Goal: Go to known website: Access a specific website the user already knows

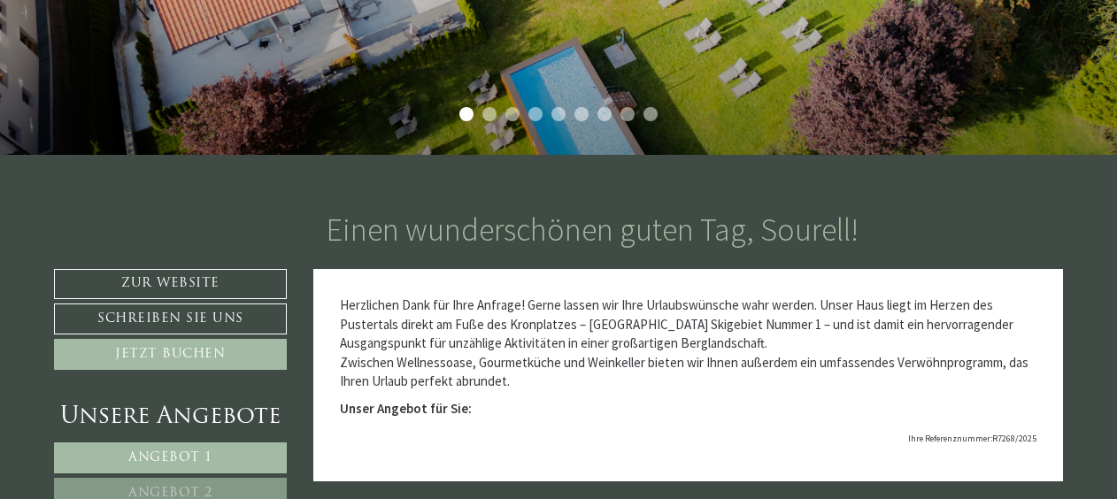
scroll to position [442, 0]
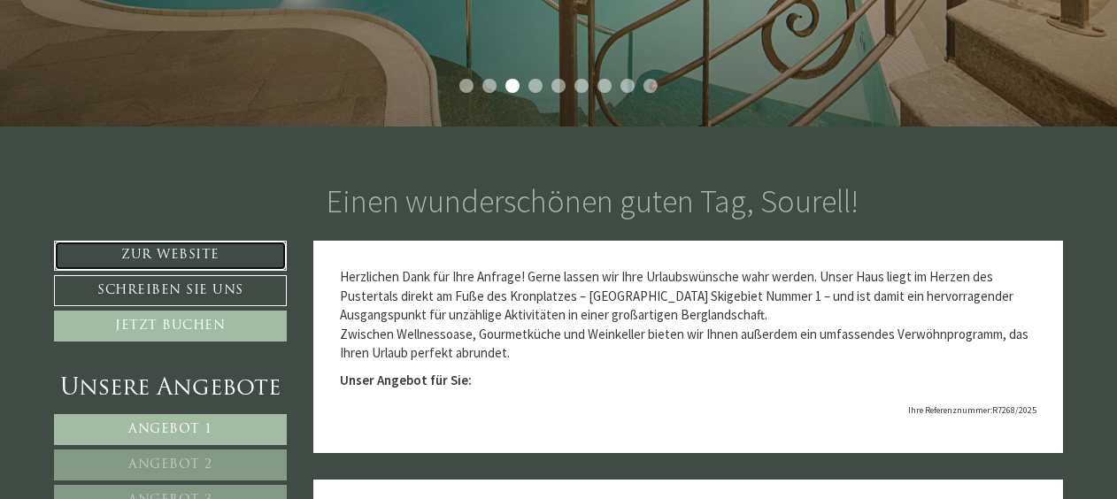
click at [196, 253] on link "Zur Website" at bounding box center [170, 256] width 233 height 30
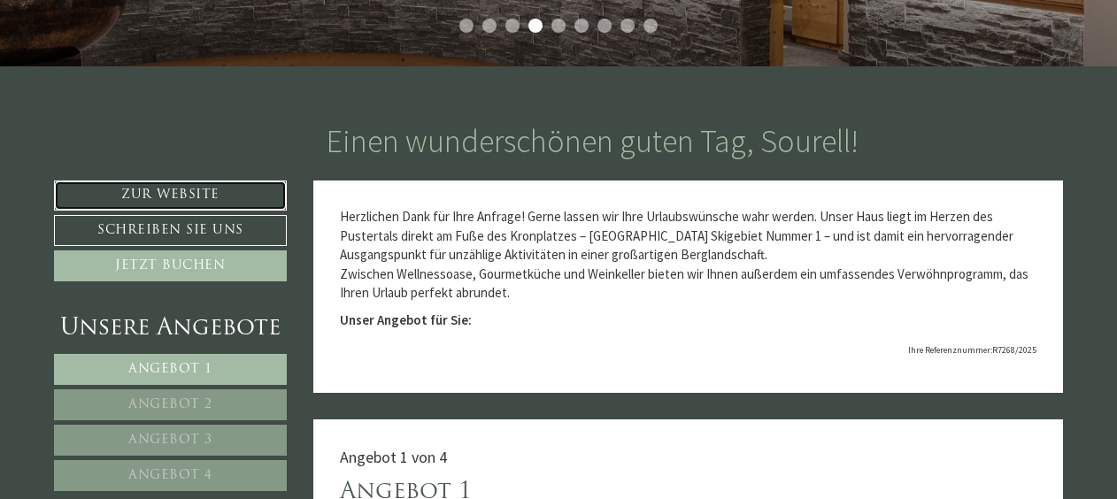
scroll to position [531, 0]
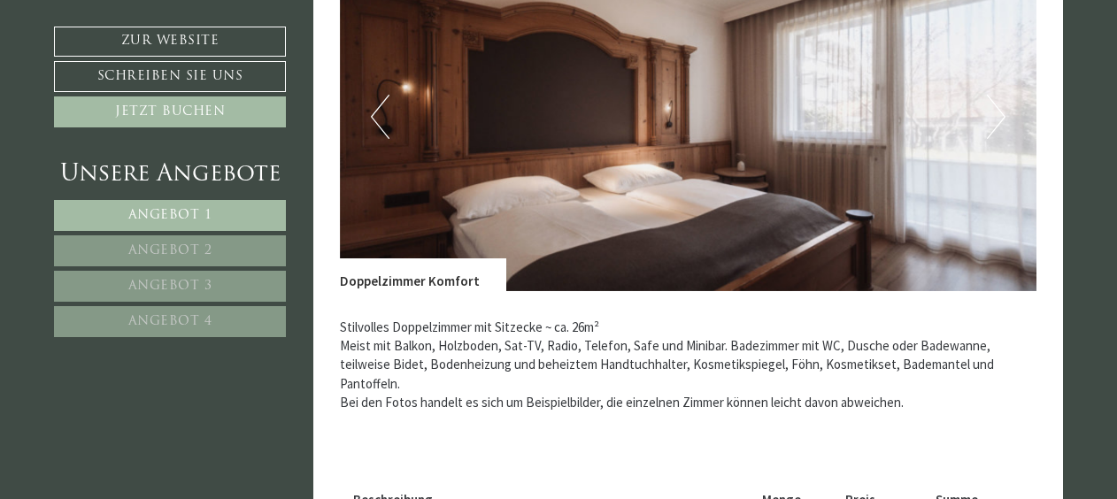
scroll to position [2478, 0]
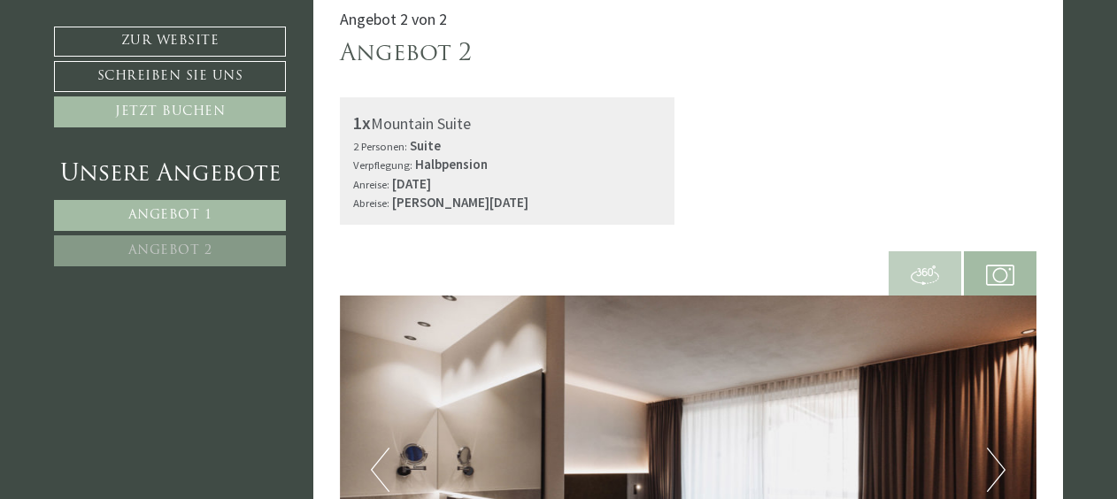
scroll to position [1947, 0]
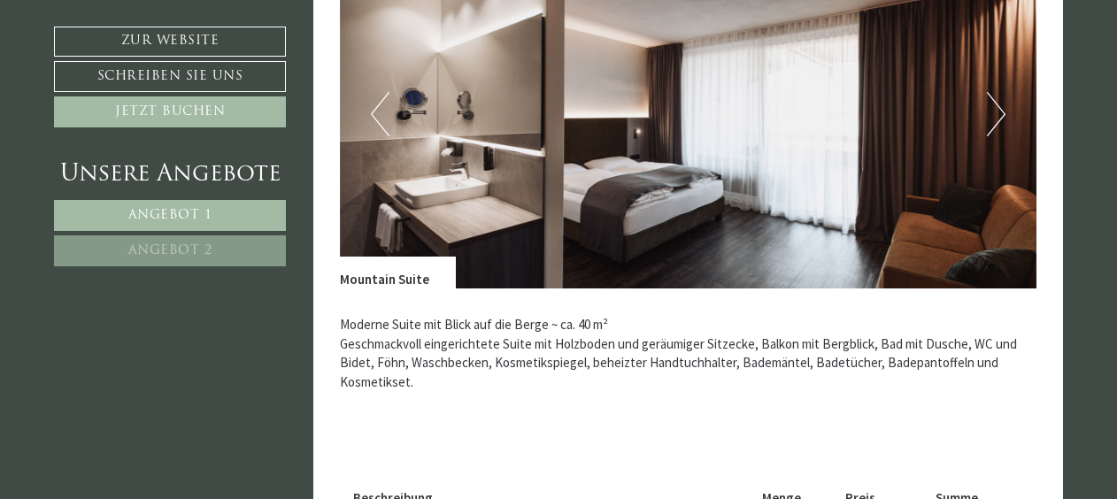
scroll to position [2655, 0]
